Goal: Use online tool/utility: Utilize a website feature to perform a specific function

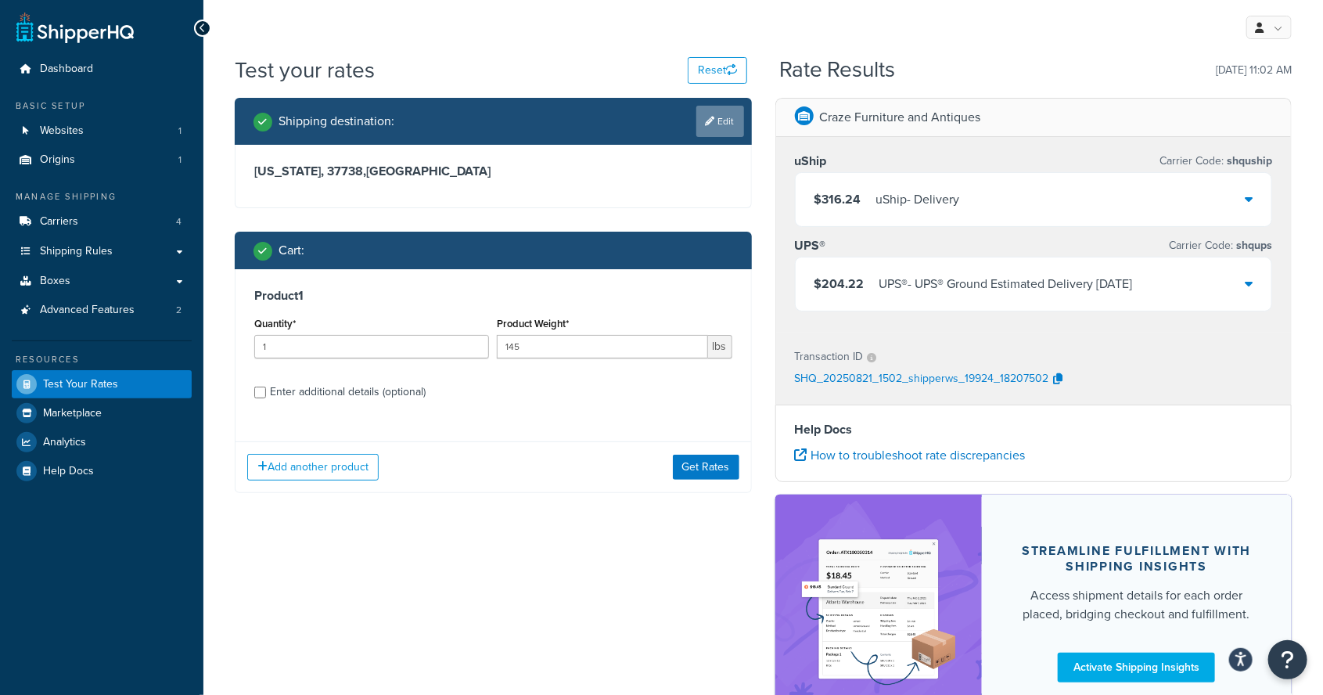
click at [714, 116] on link "Edit" at bounding box center [720, 121] width 48 height 31
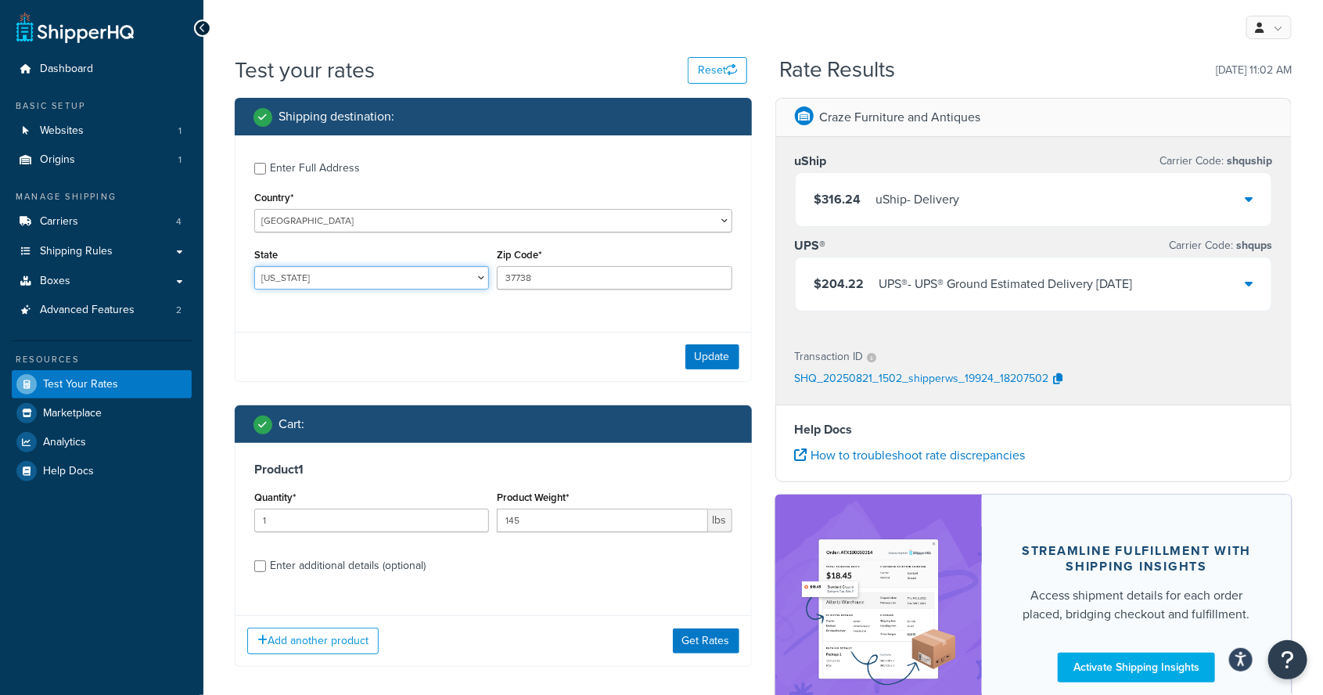
click at [343, 273] on select "[US_STATE] [US_STATE] [US_STATE] [US_STATE] [US_STATE] Armed Forces Americas Ar…" at bounding box center [371, 277] width 235 height 23
select select "CA"
click at [254, 266] on select "[US_STATE] [US_STATE] [US_STATE] [US_STATE] [US_STATE] Armed Forces Americas Ar…" at bounding box center [371, 277] width 235 height 23
click at [554, 282] on input "37738" at bounding box center [614, 277] width 235 height 23
type input "3"
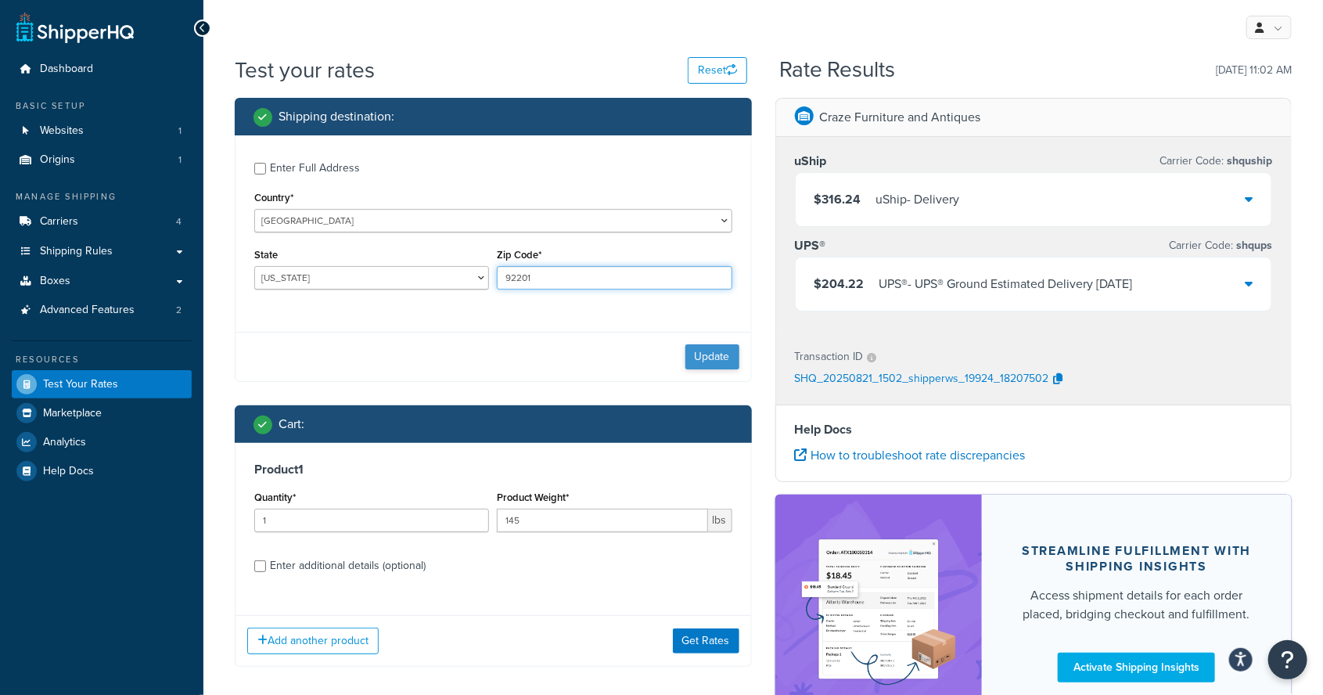
type input "92201"
click at [717, 365] on button "Update" at bounding box center [712, 356] width 54 height 25
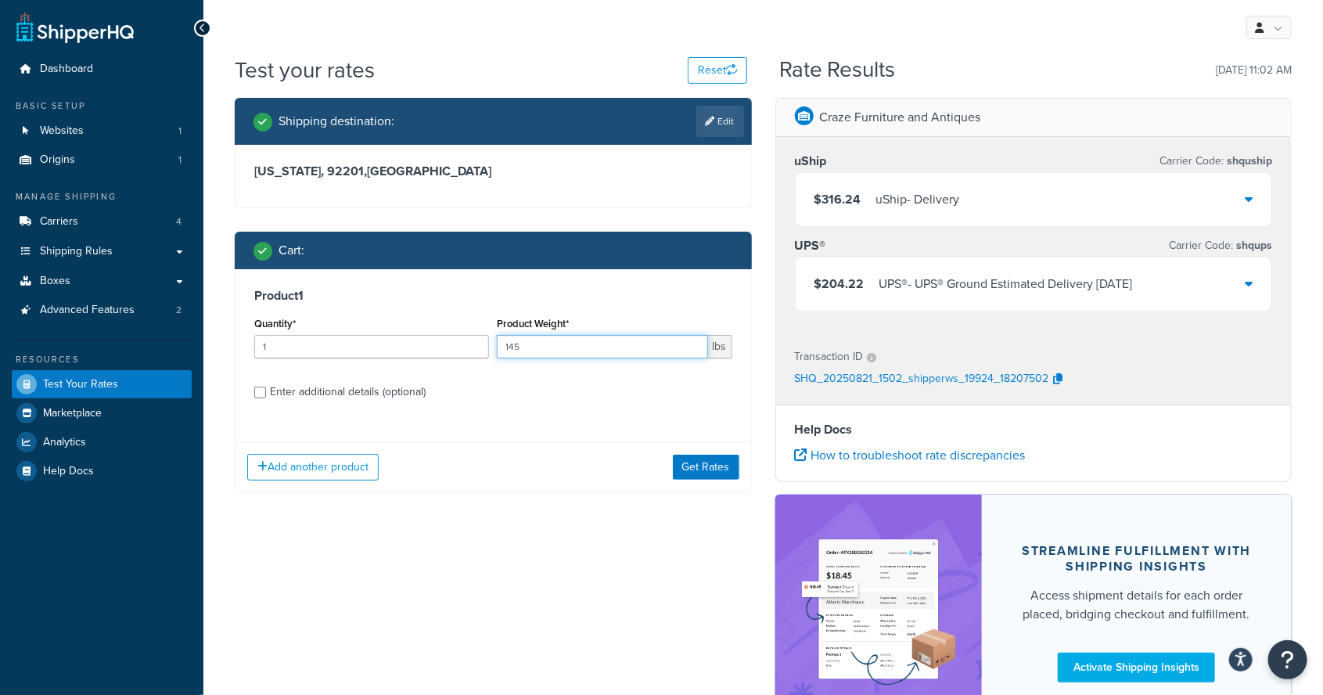
click at [579, 351] on input "145" at bounding box center [602, 346] width 210 height 23
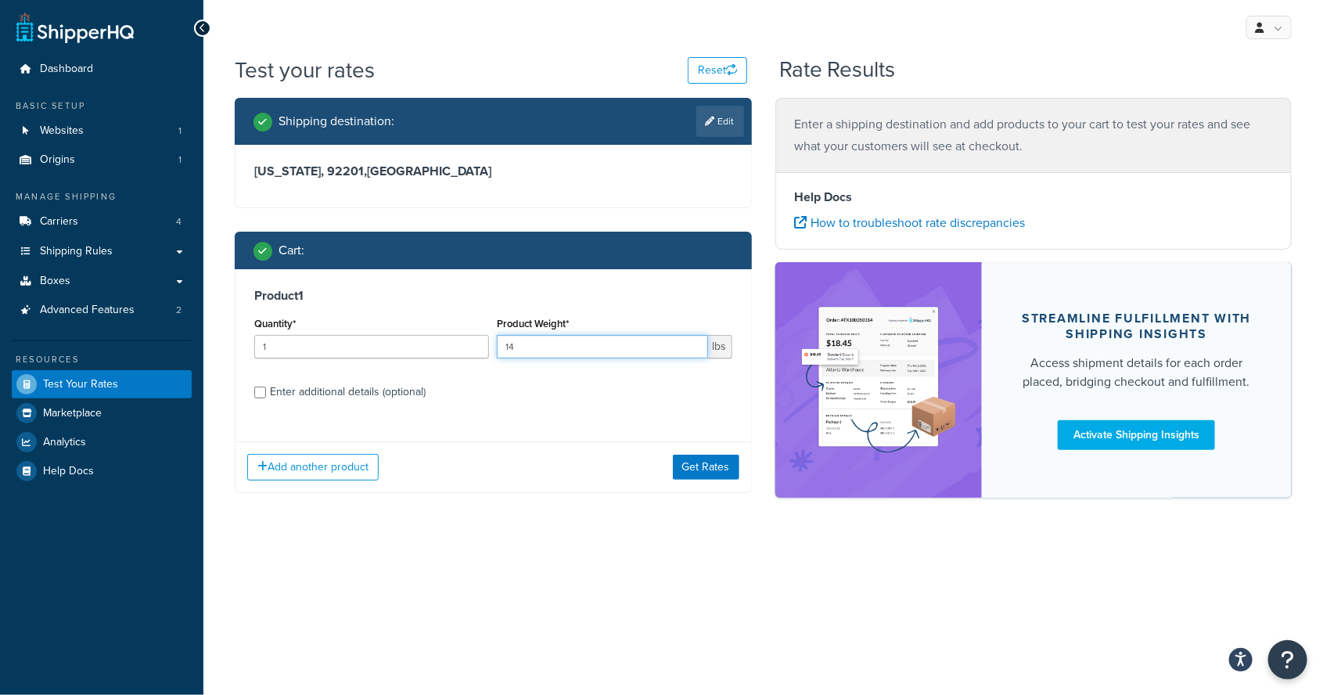
type input "1"
type input "10"
click at [302, 412] on div "Product 1 Quantity* 1 Product Weight* 10 lbs Enter additional details (optional)" at bounding box center [494, 349] width 516 height 160
click at [260, 394] on input "Enter additional details (optional)" at bounding box center [260, 393] width 12 height 12
checkbox input "true"
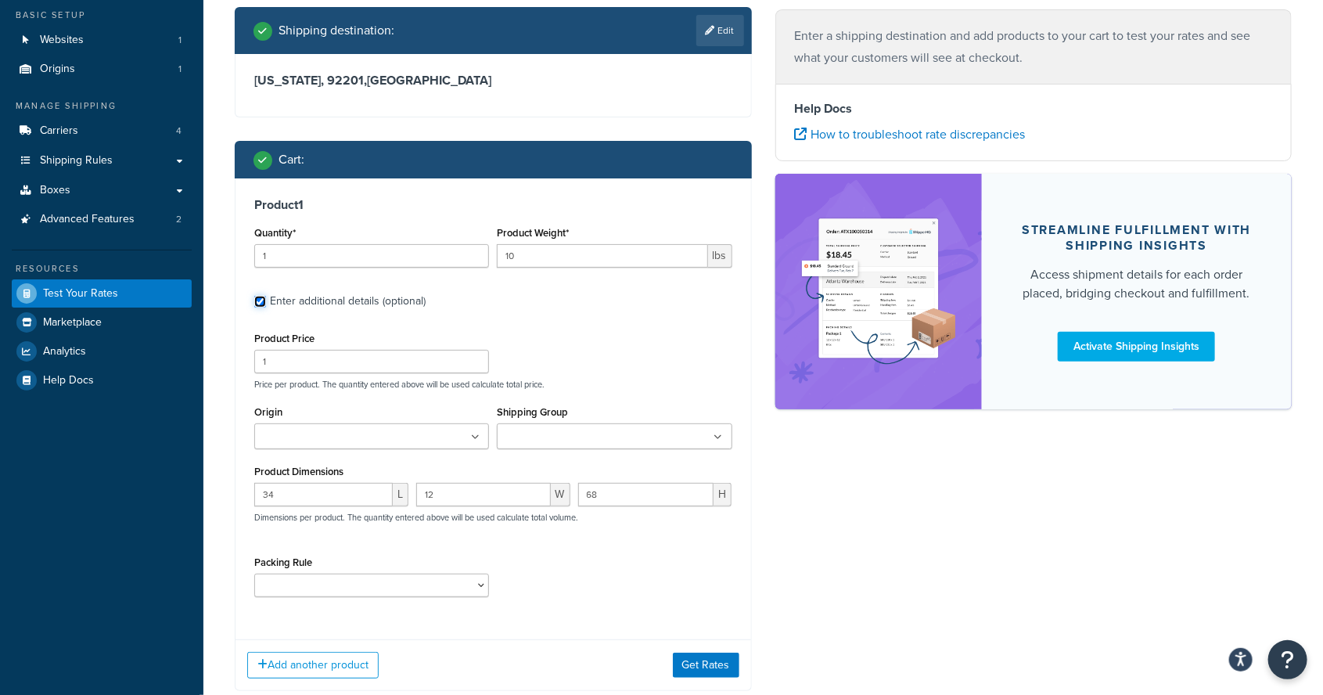
scroll to position [111, 0]
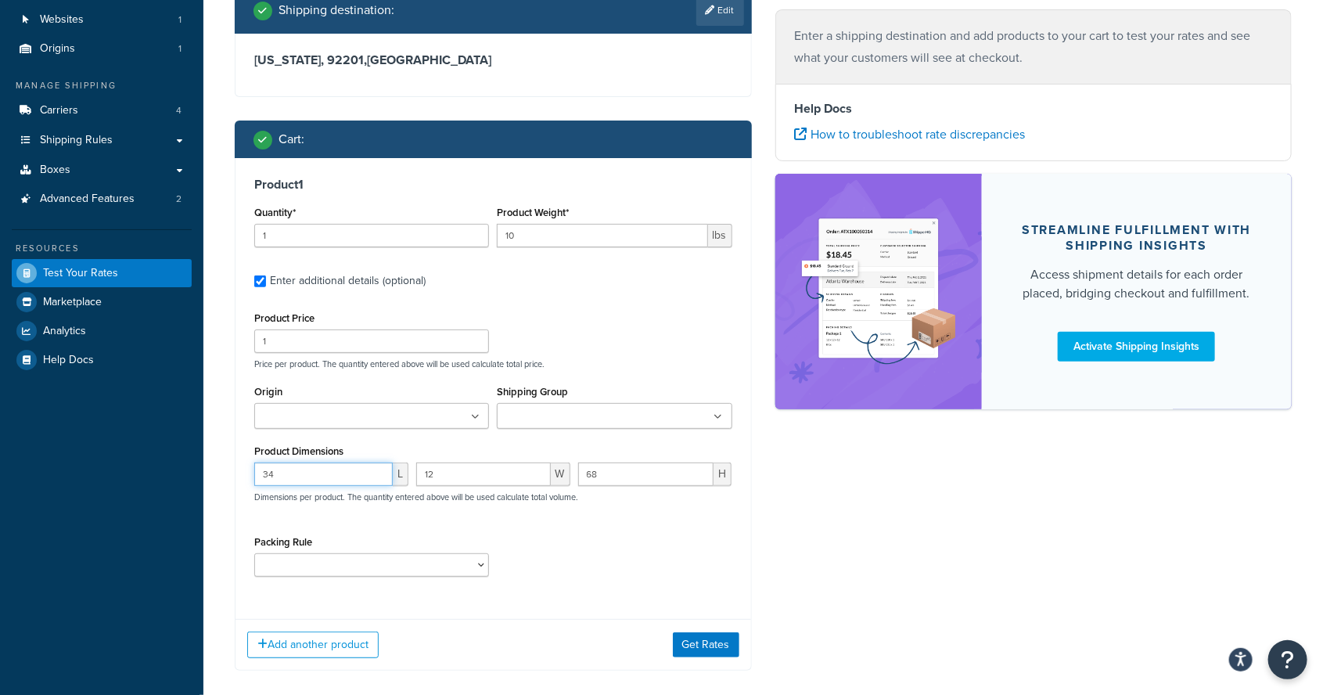
click at [321, 474] on input "34" at bounding box center [323, 473] width 138 height 23
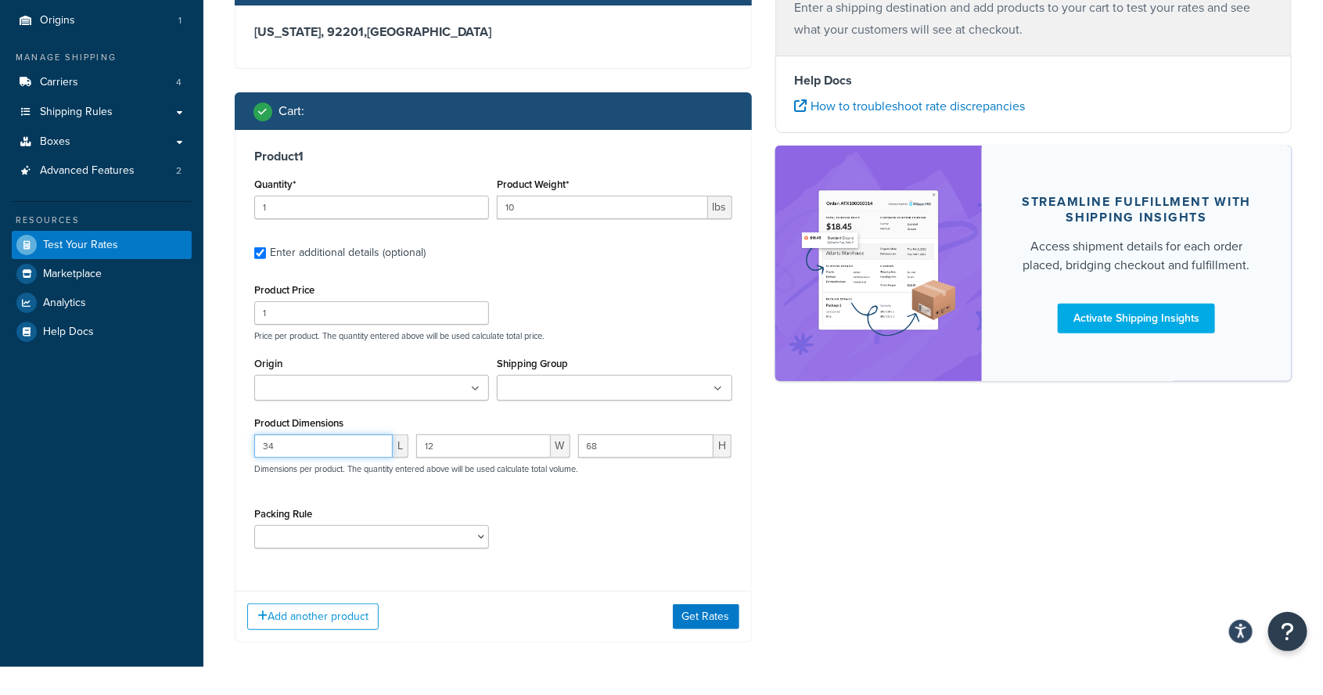
scroll to position [146, 0]
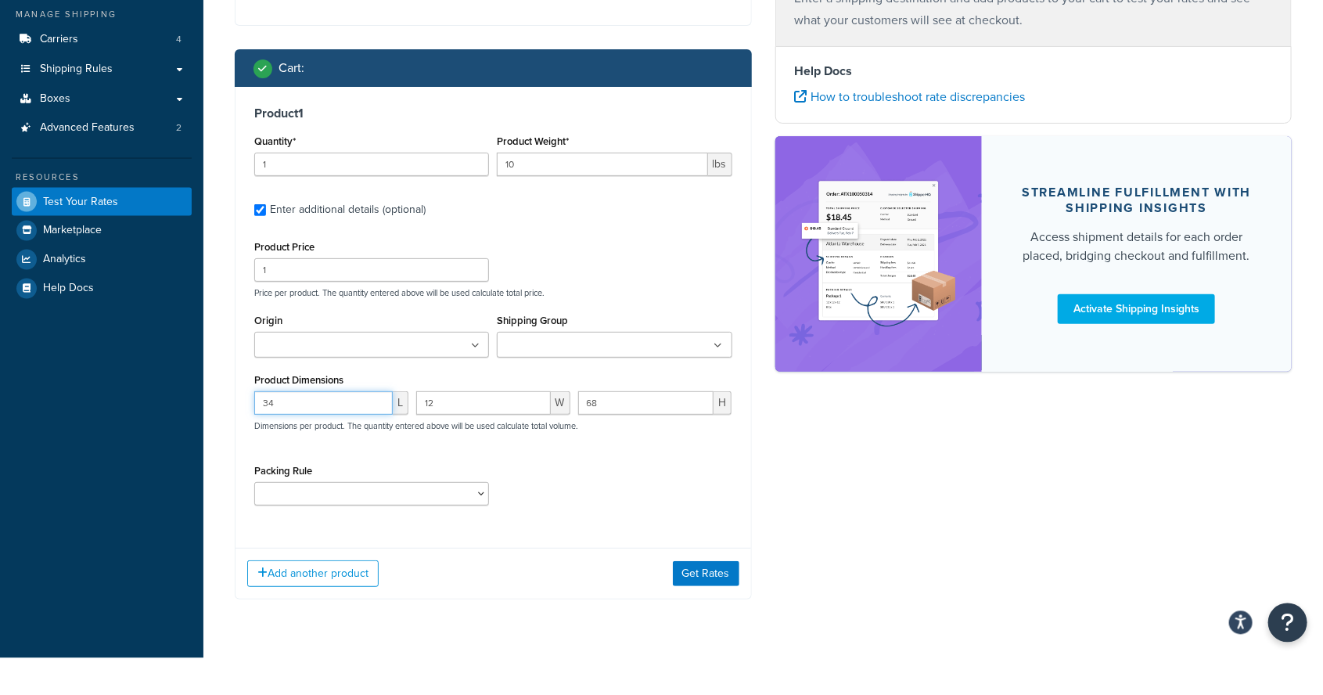
type input "3"
type input "24"
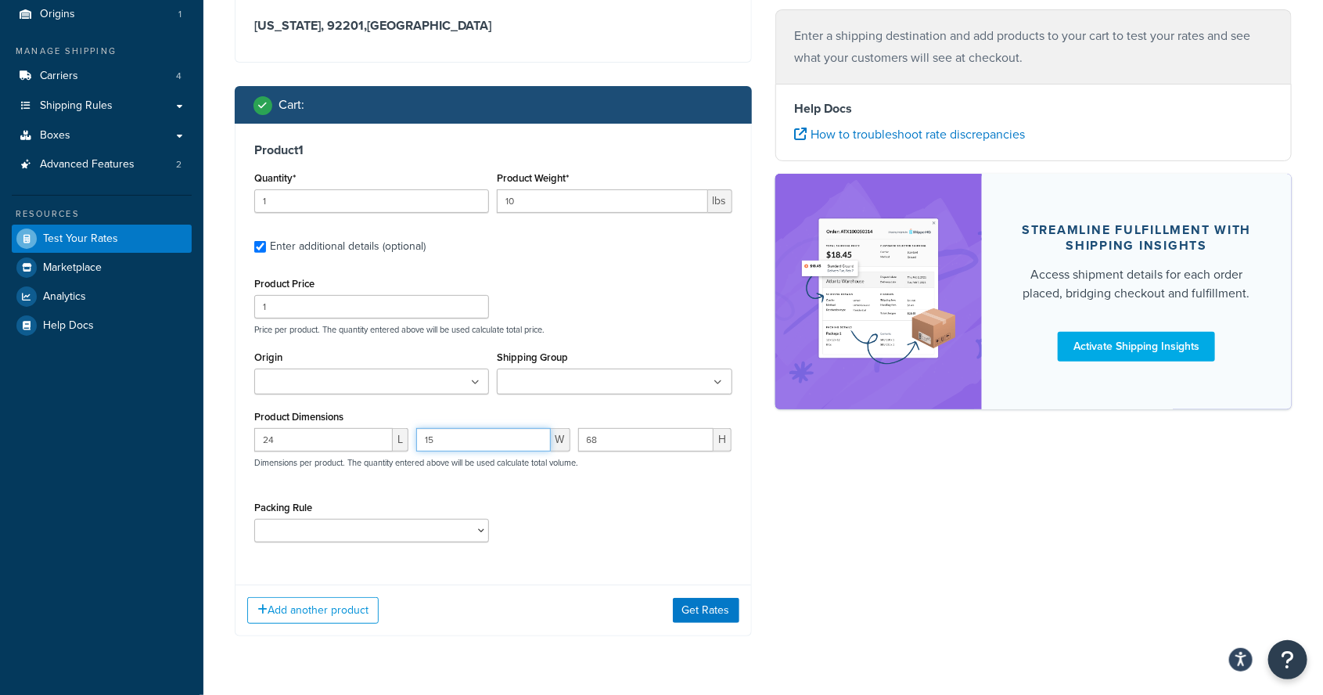
type input "15"
click at [846, 577] on div "Shipping destination : Edit California, 92201 , United States Cart : Product 1 …" at bounding box center [763, 305] width 1081 height 707
click at [715, 606] on button "Get Rates" at bounding box center [706, 610] width 67 height 25
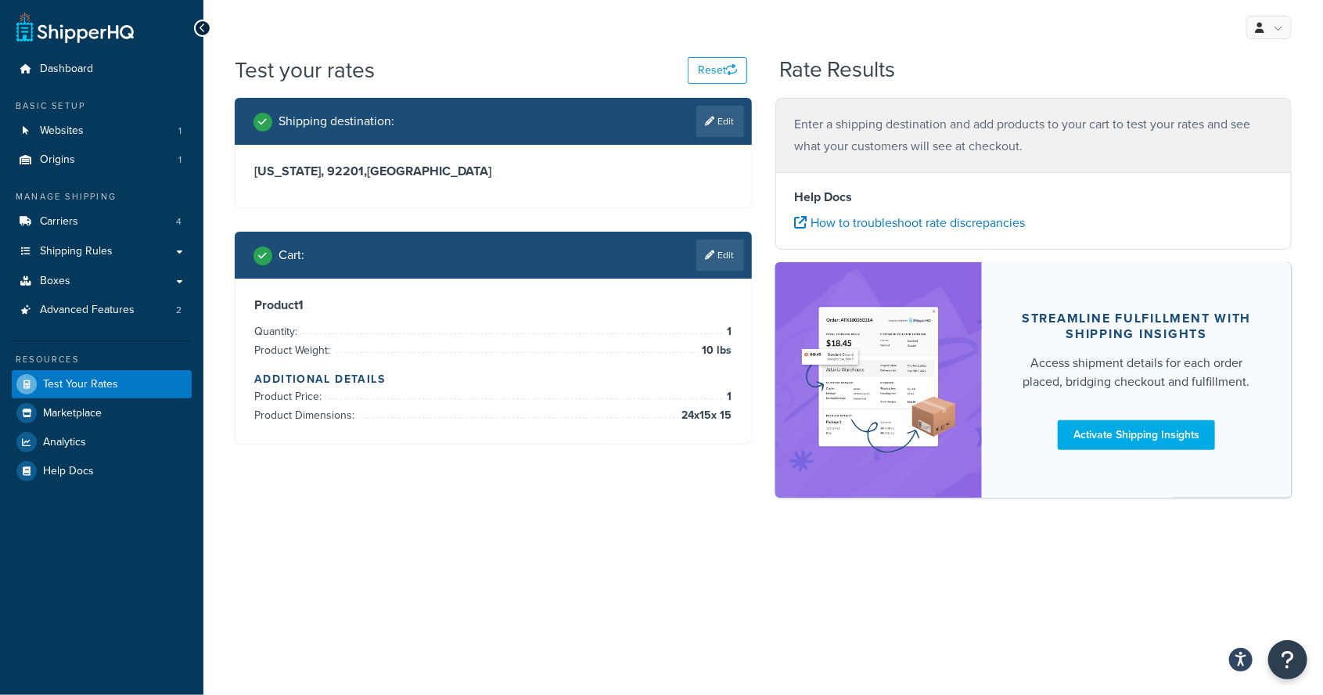
scroll to position [0, 0]
click at [741, 254] on link "Edit" at bounding box center [720, 254] width 48 height 31
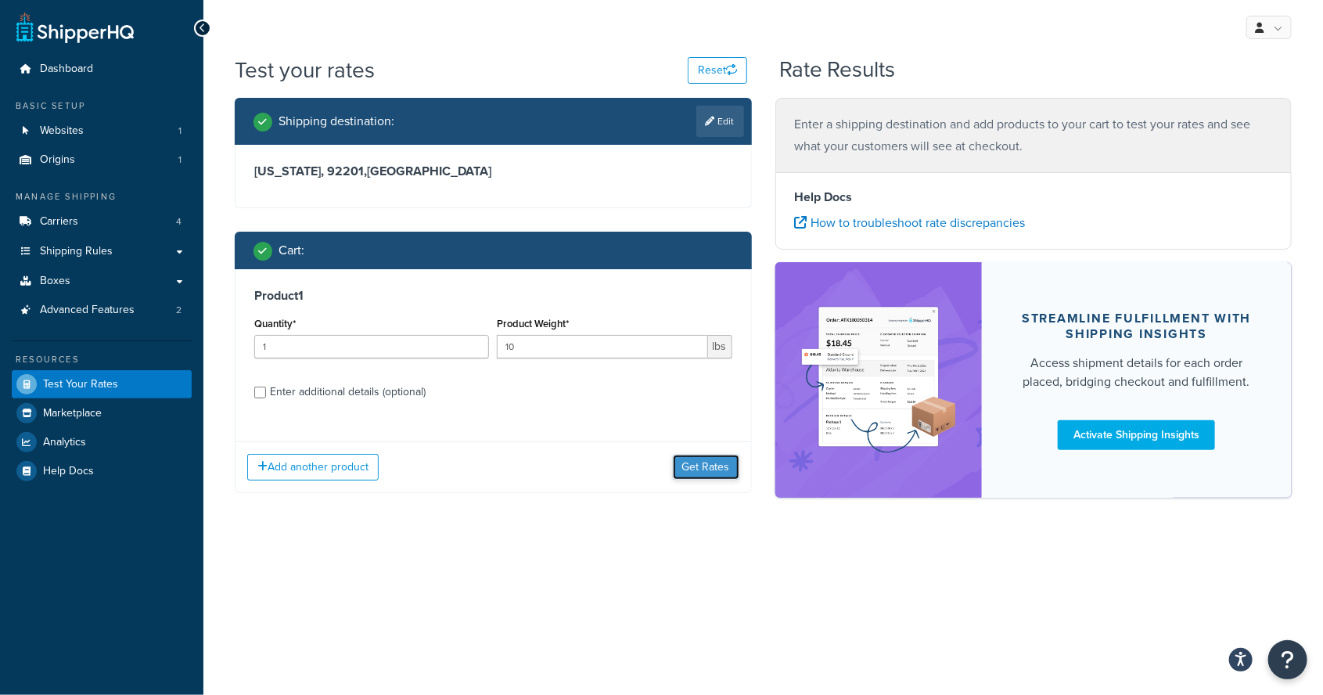
click at [715, 469] on button "Get Rates" at bounding box center [706, 467] width 67 height 25
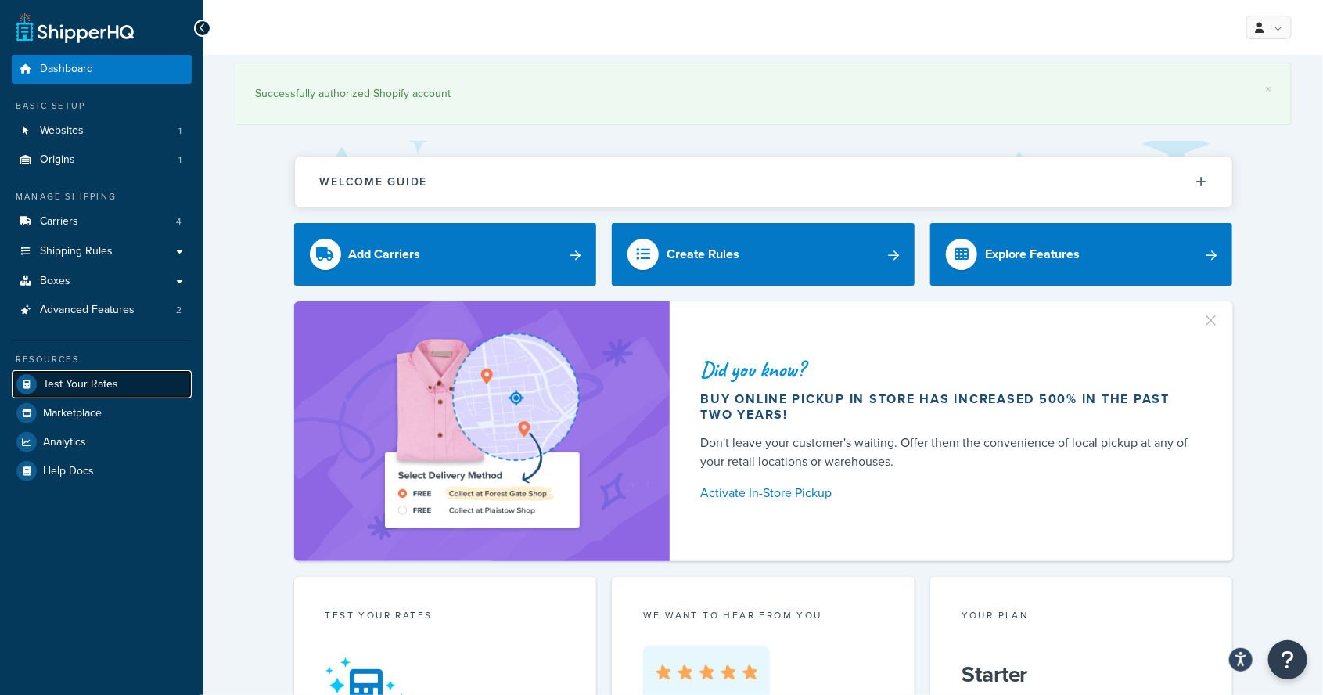
click at [86, 388] on span "Test Your Rates" at bounding box center [80, 384] width 75 height 13
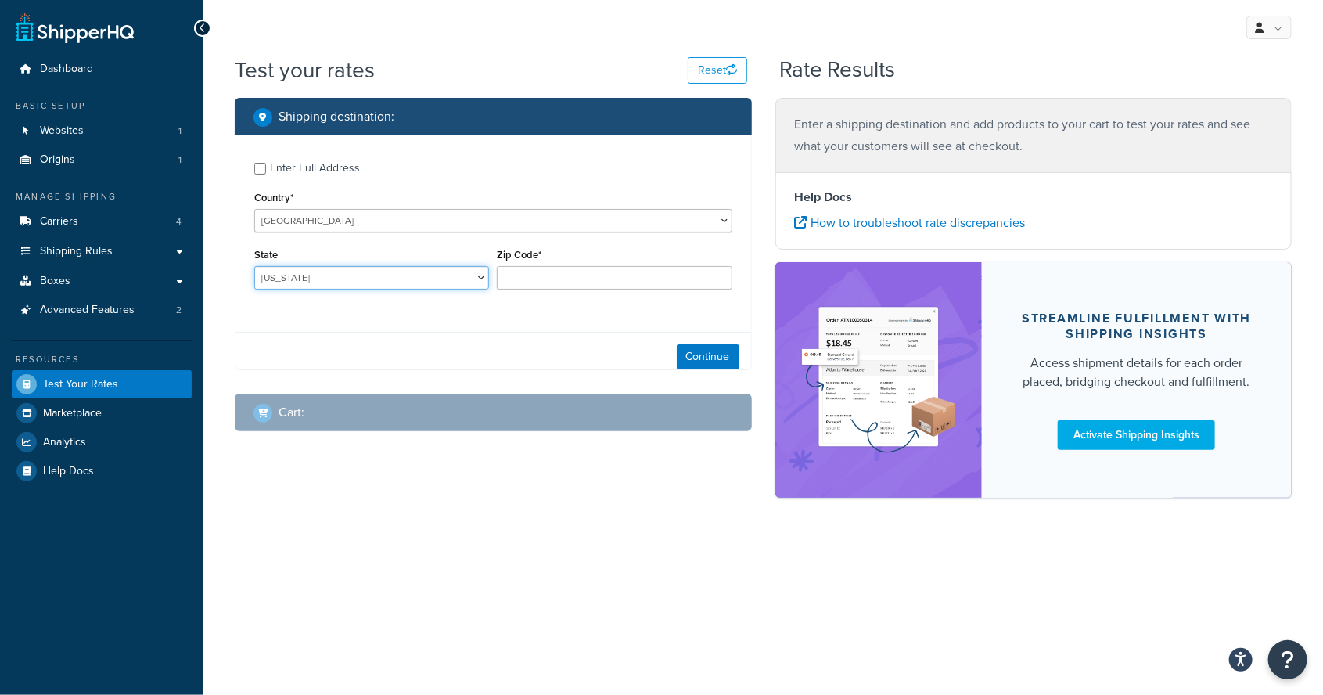
click at [298, 272] on select "[US_STATE] [US_STATE] [US_STATE] [US_STATE] [US_STATE] Armed Forces Americas Ar…" at bounding box center [371, 277] width 235 height 23
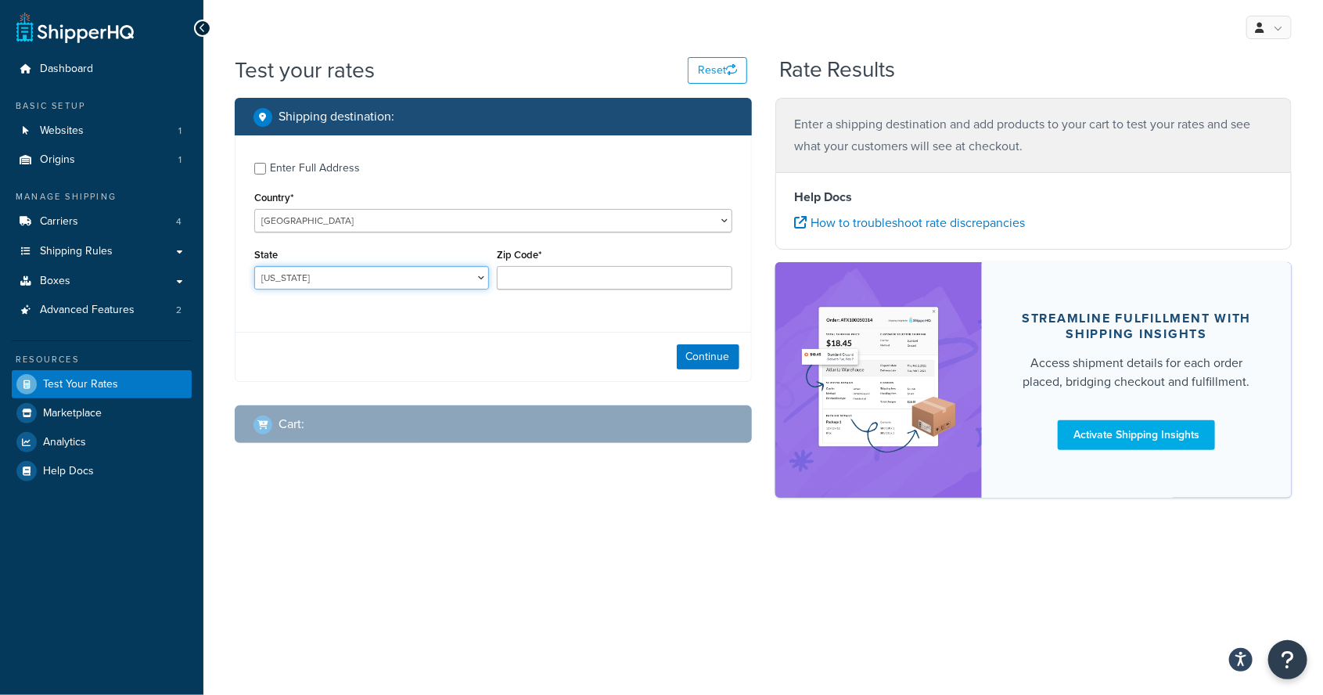
select select "CA"
click at [254, 266] on select "[US_STATE] [US_STATE] [US_STATE] [US_STATE] [US_STATE] Armed Forces Americas Ar…" at bounding box center [371, 277] width 235 height 23
click at [543, 279] on input "Zip Code*" at bounding box center [614, 277] width 235 height 23
type input "92201"
click at [721, 354] on button "Continue" at bounding box center [708, 356] width 63 height 25
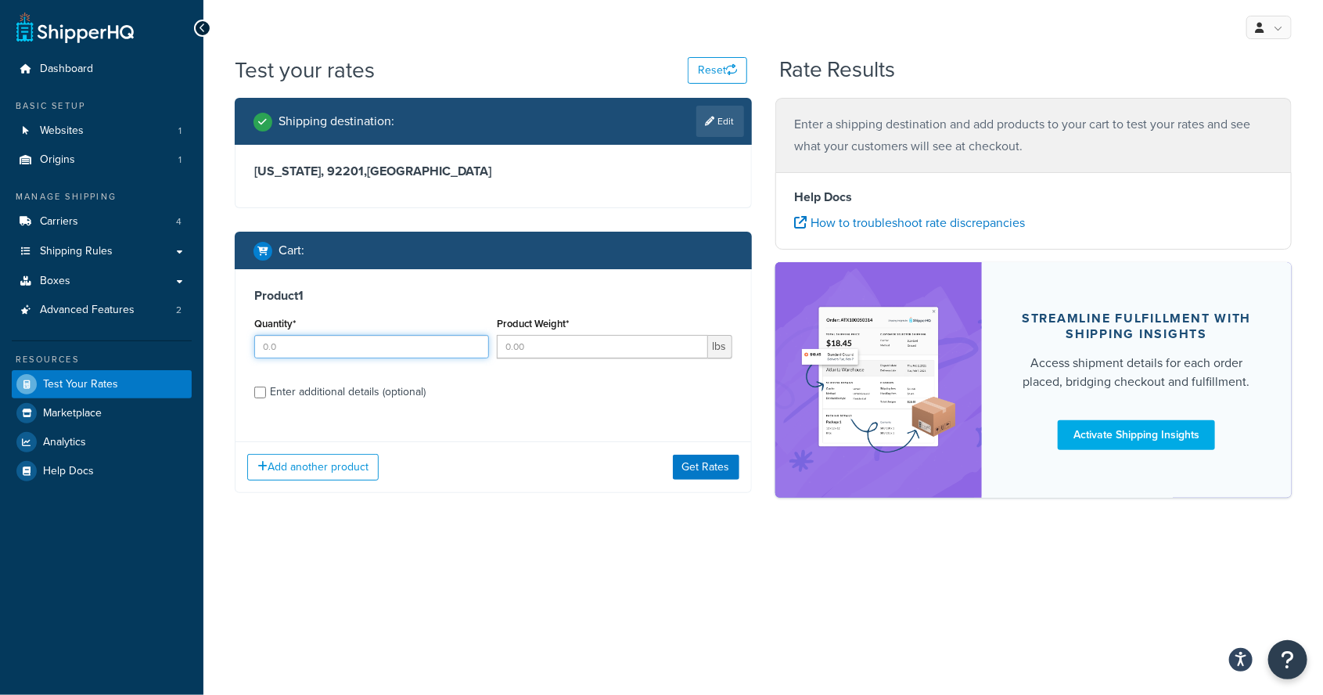
click at [302, 340] on input "Quantity*" at bounding box center [371, 346] width 235 height 23
type input "1"
type input "10"
click at [261, 390] on input "Enter additional details (optional)" at bounding box center [260, 393] width 12 height 12
checkbox input "true"
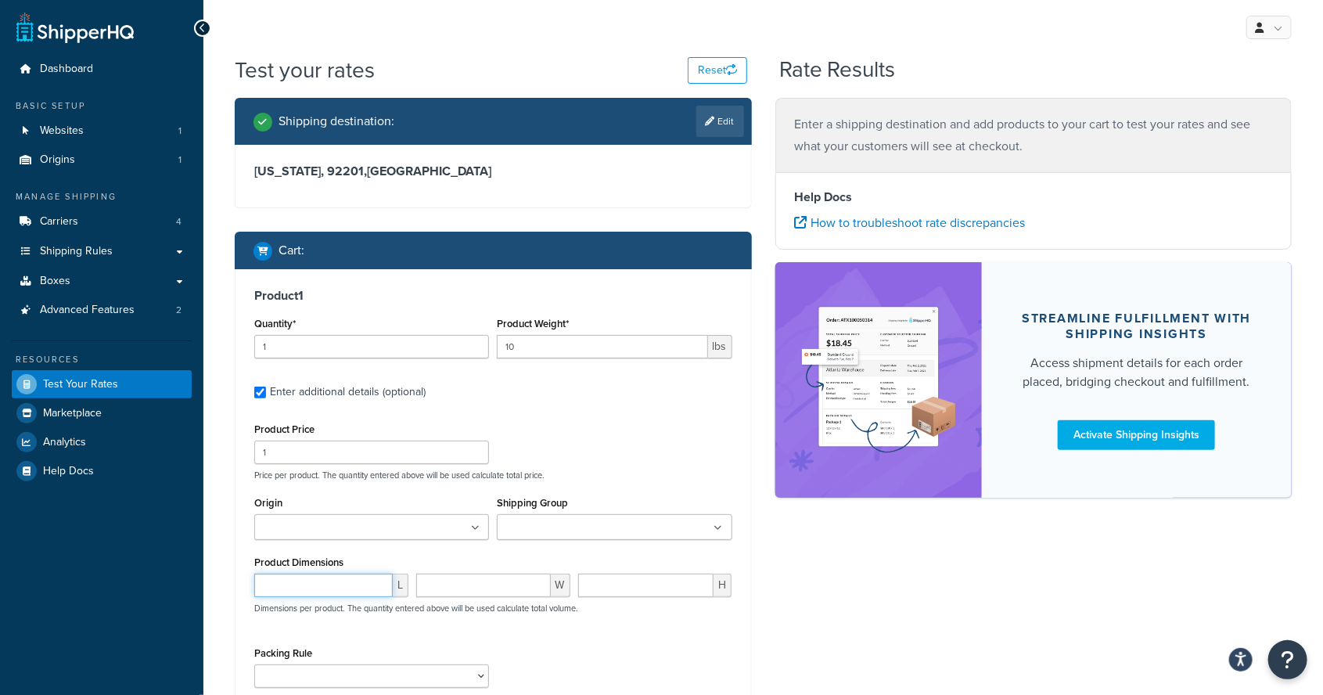
click at [311, 585] on input "number" at bounding box center [323, 585] width 138 height 23
type input "24"
type input "15"
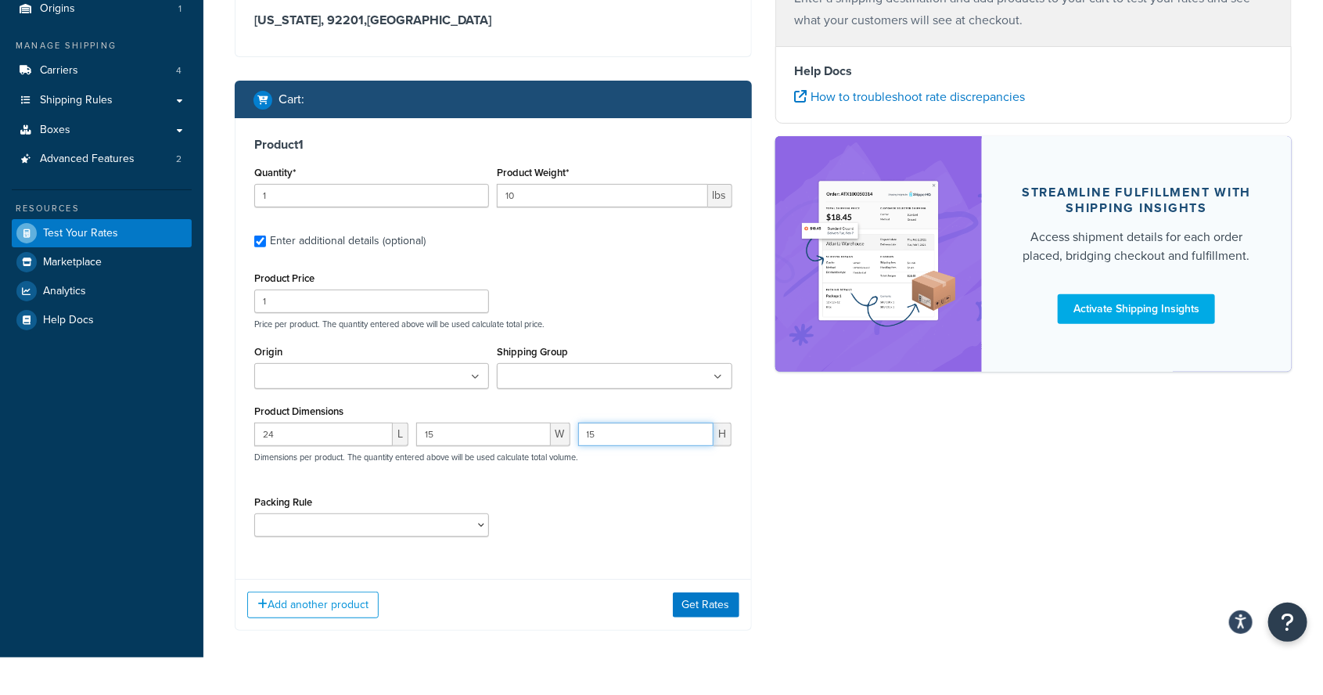
scroll to position [130, 0]
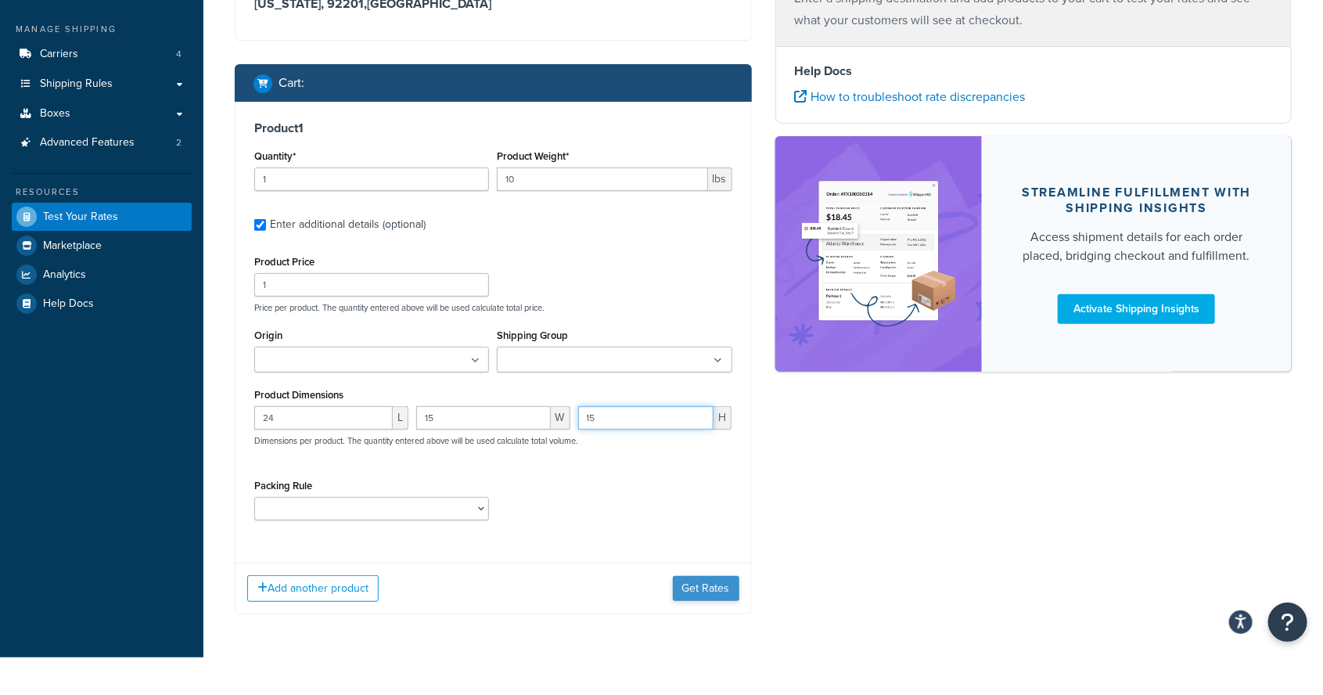
type input "15"
click at [712, 629] on button "Get Rates" at bounding box center [706, 625] width 67 height 25
